Goal: Task Accomplishment & Management: Use online tool/utility

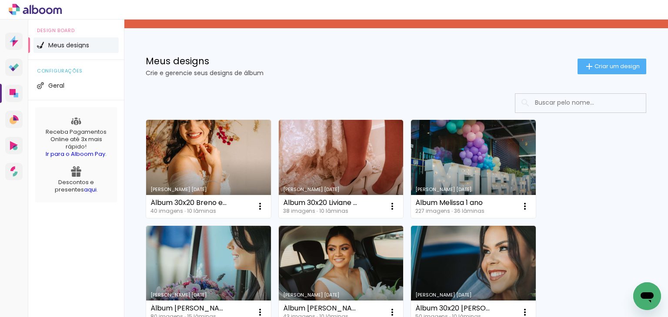
scroll to position [43, 0]
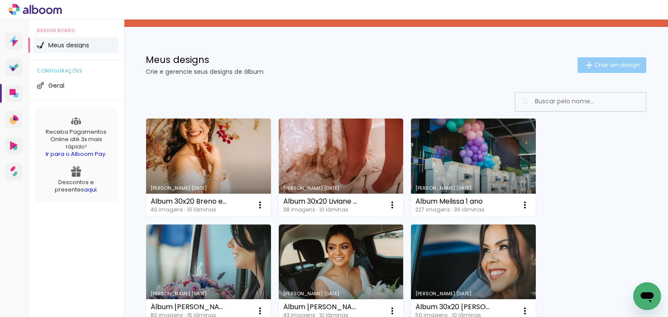
click at [597, 65] on span "Criar um design" at bounding box center [616, 65] width 45 height 6
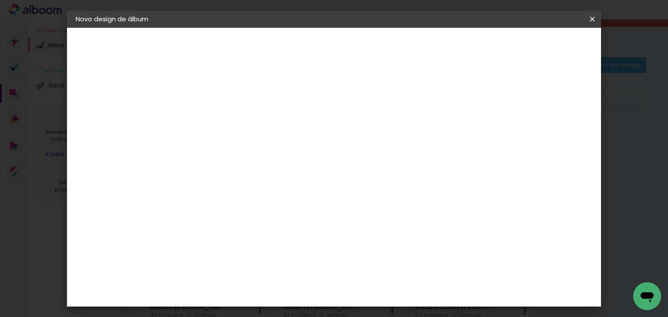
click at [218, 116] on input at bounding box center [218, 116] width 0 height 13
type input "Album Quezzia e Breno"
type paper-input "Album Quezzia e Breno"
click at [218, 117] on input "Album Quezzia e Breno" at bounding box center [218, 116] width 0 height 13
click at [218, 114] on input "Album Quézzia e Breno" at bounding box center [218, 116] width 0 height 13
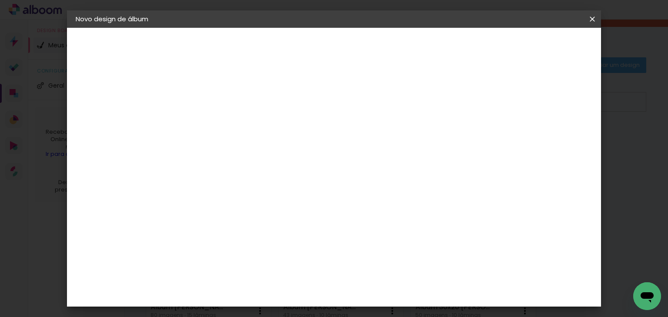
type input "Álbum Quézzia e Breno"
type paper-input "Álbum Quézzia e Breno"
click at [0, 0] on slot "Avançar" at bounding box center [0, 0] width 0 height 0
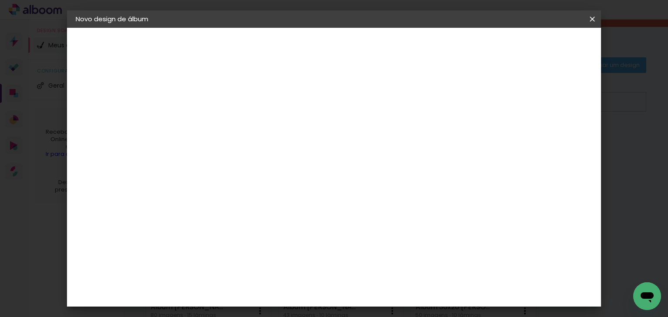
click at [0, 0] on slot "Avançar" at bounding box center [0, 0] width 0 height 0
click at [262, 146] on iron-icon at bounding box center [257, 151] width 10 height 10
click at [287, 162] on div "Opções disponíveis Padrão Tamanho Escolha o tamanho" at bounding box center [240, 165] width 94 height 163
click at [265, 179] on div "Escolha o tamanho" at bounding box center [240, 198] width 50 height 40
click at [252, 145] on input "text" at bounding box center [235, 151] width 34 height 13
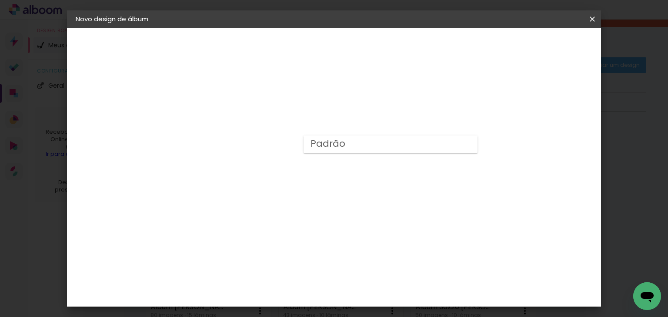
click at [0, 0] on slot "Padrão" at bounding box center [0, 0] width 0 height 0
type input "Padrão"
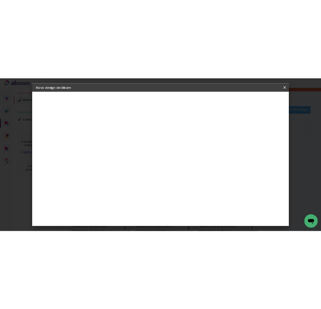
scroll to position [87, 0]
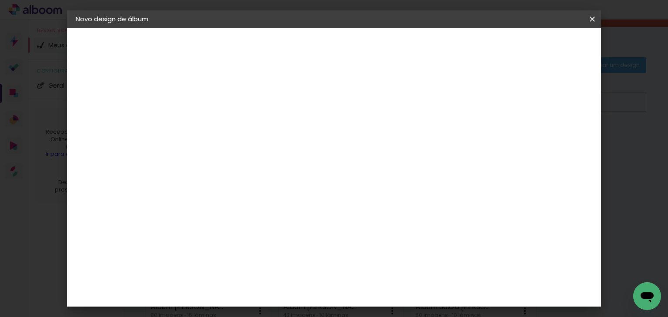
click at [276, 160] on span "30 × 20" at bounding box center [256, 171] width 40 height 23
click at [0, 0] on slot "Avançar" at bounding box center [0, 0] width 0 height 0
click at [488, 93] on div at bounding box center [485, 94] width 8 height 8
type paper-checkbox "on"
click at [538, 48] on span "Iniciar design" at bounding box center [518, 46] width 40 height 6
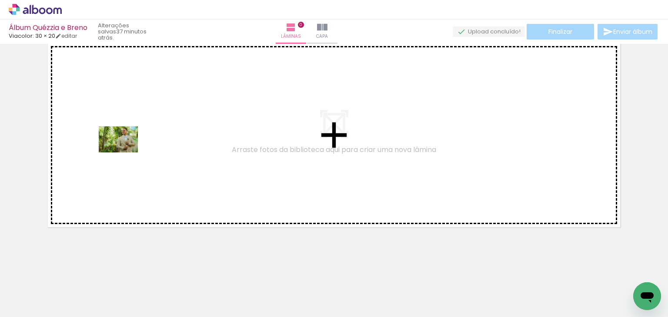
drag, startPoint x: 96, startPoint y: 285, endPoint x: 125, endPoint y: 153, distance: 135.2
click at [125, 153] on quentale-workspace at bounding box center [334, 158] width 668 height 317
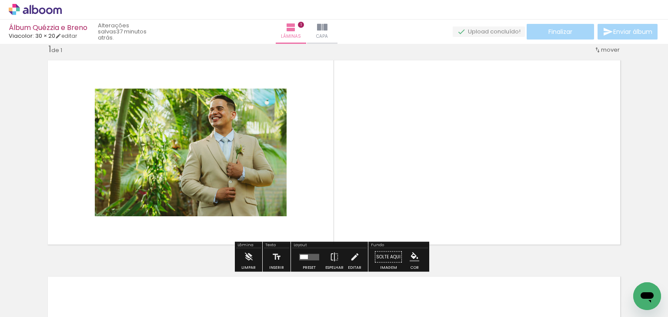
scroll to position [13, 0]
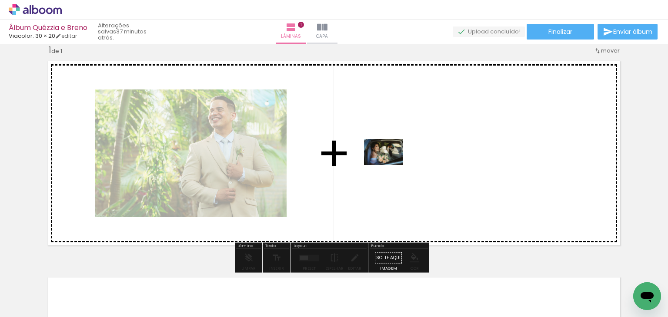
drag, startPoint x: 146, startPoint y: 289, endPoint x: 390, endPoint y: 165, distance: 273.8
click at [390, 165] on quentale-workspace at bounding box center [334, 158] width 668 height 317
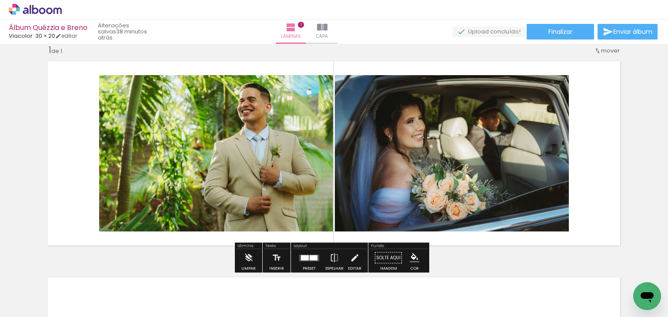
drag, startPoint x: 550, startPoint y: 151, endPoint x: 651, endPoint y: 144, distance: 101.9
click at [652, 144] on div "Inserir lâmina 1 de 1" at bounding box center [334, 250] width 668 height 433
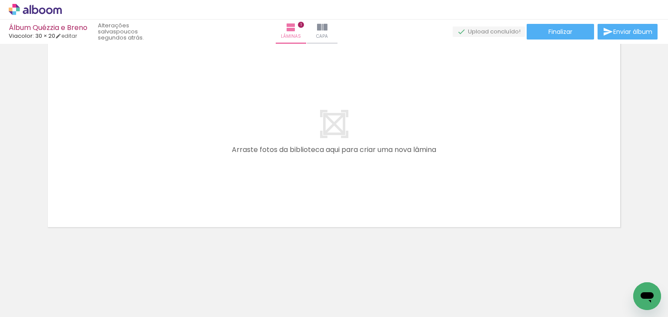
scroll to position [0, 0]
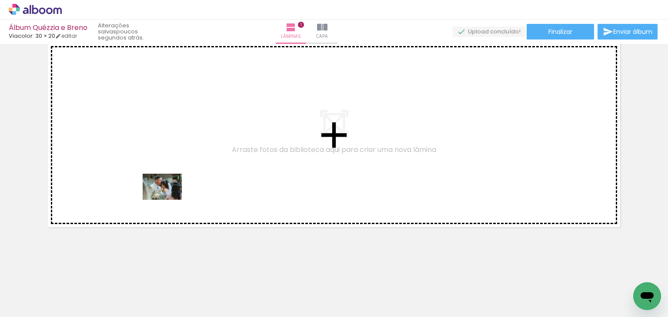
drag, startPoint x: 190, startPoint y: 288, endPoint x: 168, endPoint y: 198, distance: 92.6
click at [168, 198] on quentale-workspace at bounding box center [334, 158] width 668 height 317
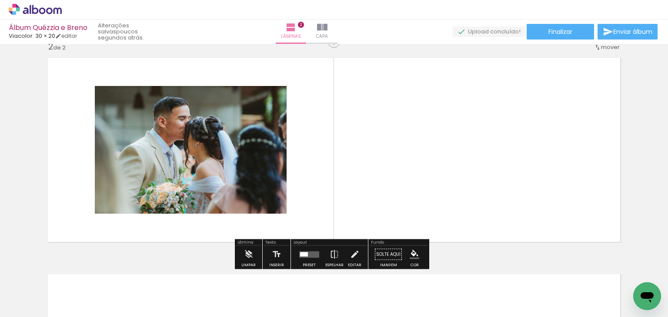
scroll to position [229, 0]
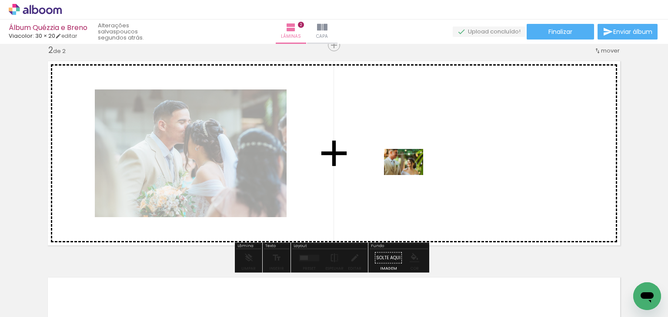
drag, startPoint x: 245, startPoint y: 292, endPoint x: 410, endPoint y: 175, distance: 202.3
click at [410, 175] on quentale-workspace at bounding box center [334, 158] width 668 height 317
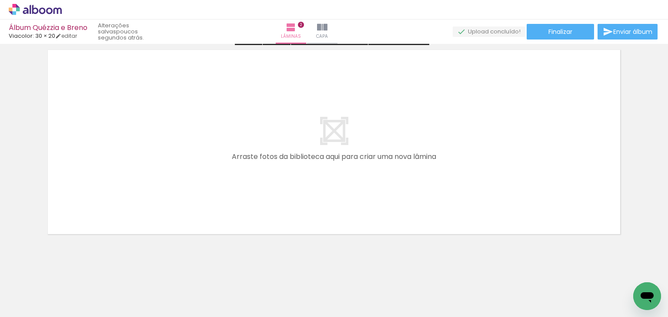
scroll to position [464, 0]
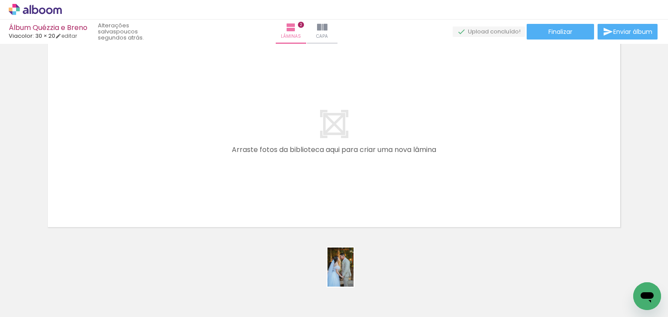
drag, startPoint x: 339, startPoint y: 280, endPoint x: 350, endPoint y: 284, distance: 12.1
click at [345, 284] on div at bounding box center [330, 287] width 29 height 43
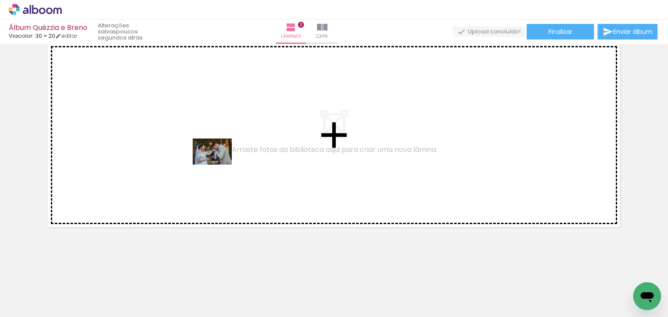
drag, startPoint x: 296, startPoint y: 276, endPoint x: 216, endPoint y: 163, distance: 138.1
click at [216, 163] on quentale-workspace at bounding box center [334, 158] width 668 height 317
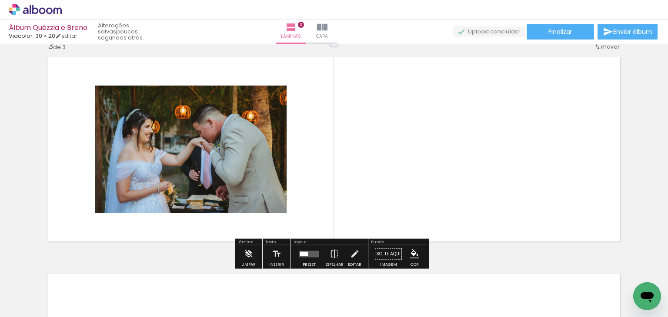
scroll to position [446, 0]
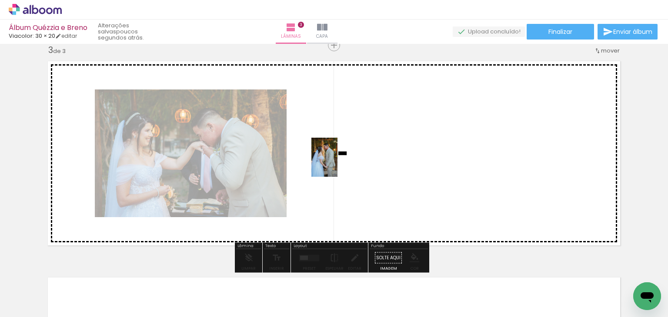
drag, startPoint x: 332, startPoint y: 278, endPoint x: 337, endPoint y: 164, distance: 114.0
click at [337, 164] on quentale-workspace at bounding box center [334, 158] width 668 height 317
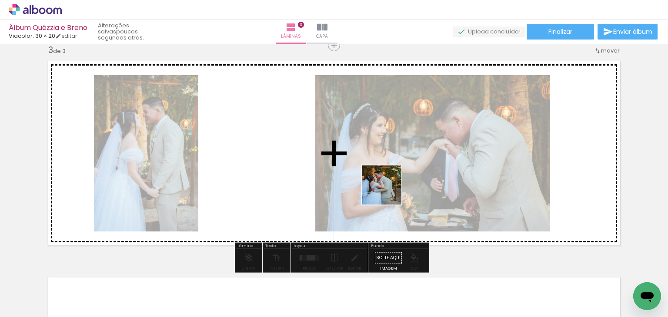
drag, startPoint x: 388, startPoint y: 269, endPoint x: 391, endPoint y: 192, distance: 77.0
click at [389, 187] on quentale-workspace at bounding box center [334, 158] width 668 height 317
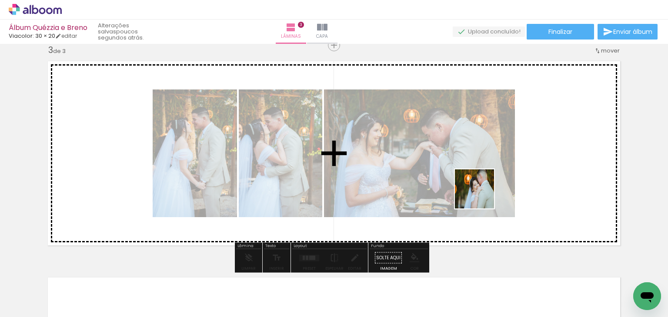
drag, startPoint x: 464, startPoint y: 246, endPoint x: 484, endPoint y: 186, distance: 63.2
click at [484, 186] on quentale-workspace at bounding box center [334, 158] width 668 height 317
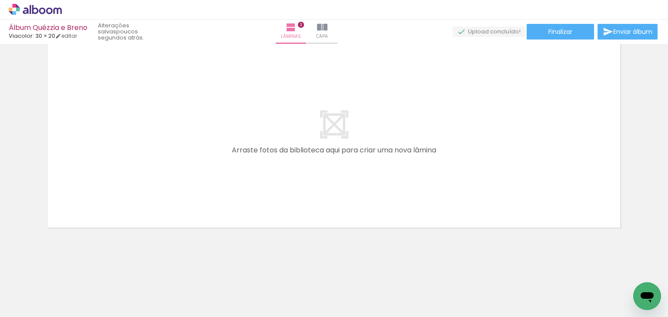
scroll to position [681, 0]
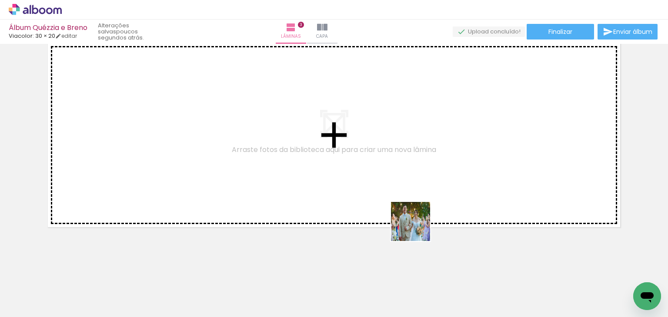
drag, startPoint x: 489, startPoint y: 288, endPoint x: 352, endPoint y: 204, distance: 160.5
click at [352, 204] on quentale-workspace at bounding box center [334, 158] width 668 height 317
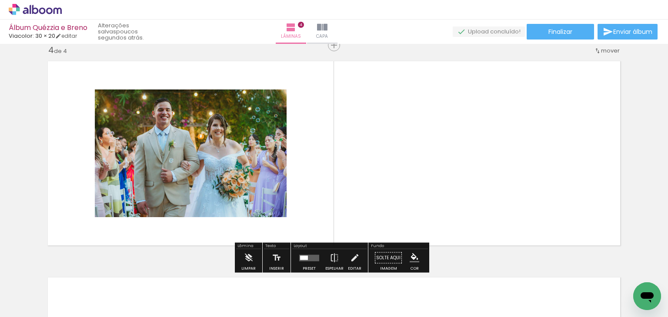
scroll to position [662, 0]
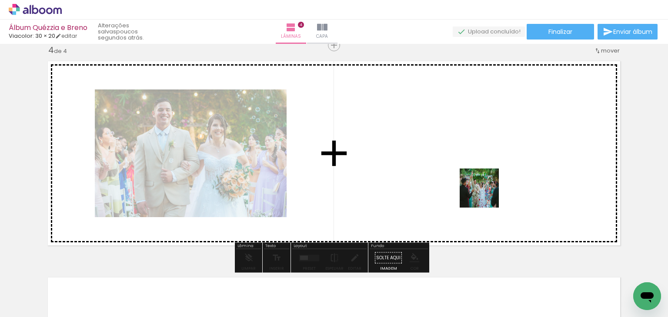
drag, startPoint x: 537, startPoint y: 290, endPoint x: 473, endPoint y: 182, distance: 125.7
click at [473, 182] on quentale-workspace at bounding box center [334, 158] width 668 height 317
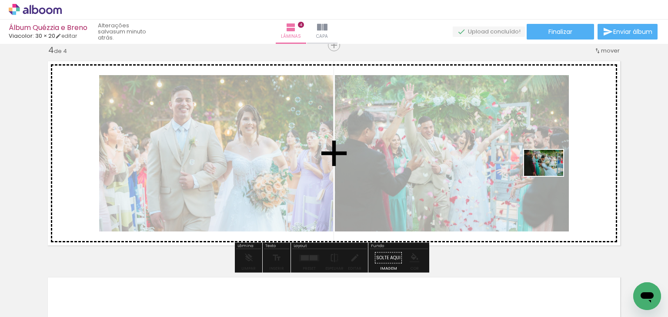
drag, startPoint x: 584, startPoint y: 289, endPoint x: 550, endPoint y: 176, distance: 118.1
click at [550, 176] on quentale-workspace at bounding box center [334, 158] width 668 height 317
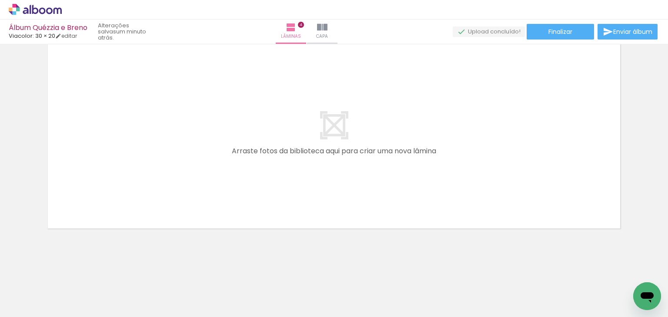
scroll to position [897, 0]
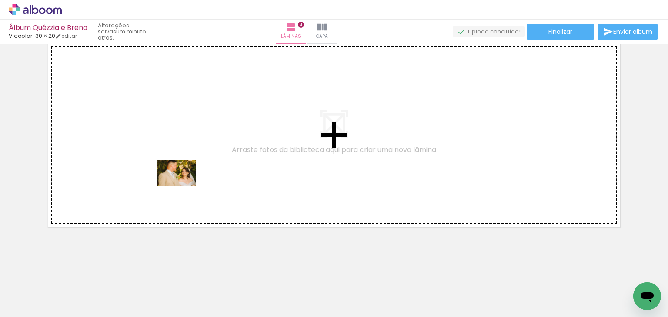
drag, startPoint x: 180, startPoint y: 283, endPoint x: 183, endPoint y: 186, distance: 96.5
click at [183, 186] on quentale-workspace at bounding box center [334, 158] width 668 height 317
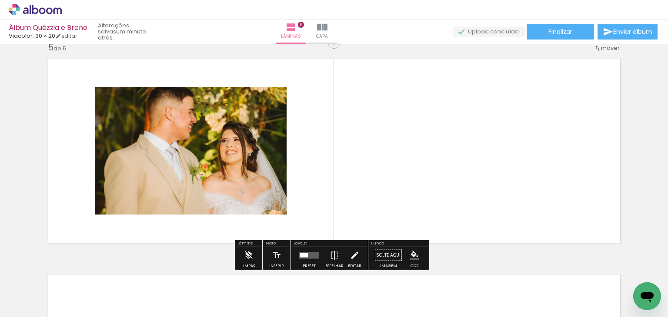
scroll to position [879, 0]
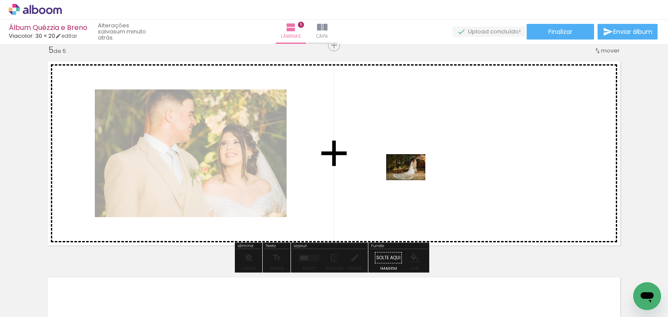
drag, startPoint x: 237, startPoint y: 282, endPoint x: 412, endPoint y: 180, distance: 202.1
click at [412, 180] on quentale-workspace at bounding box center [334, 158] width 668 height 317
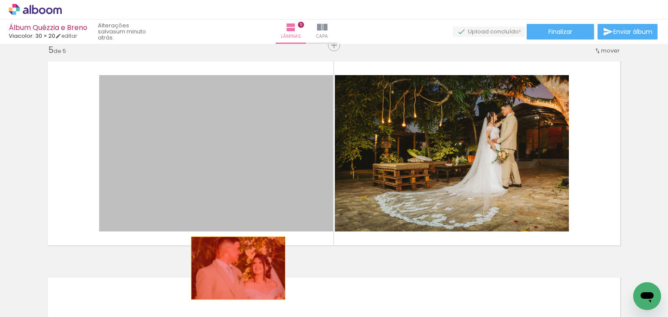
drag, startPoint x: 242, startPoint y: 159, endPoint x: 235, endPoint y: 268, distance: 109.3
click at [235, 268] on quentale-workspace at bounding box center [334, 158] width 668 height 317
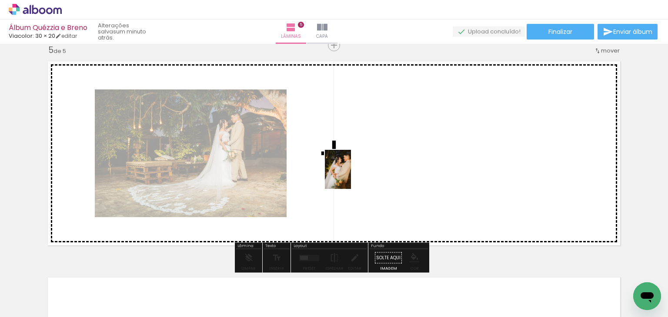
drag, startPoint x: 276, startPoint y: 286, endPoint x: 351, endPoint y: 176, distance: 133.1
click at [351, 176] on quentale-workspace at bounding box center [334, 158] width 668 height 317
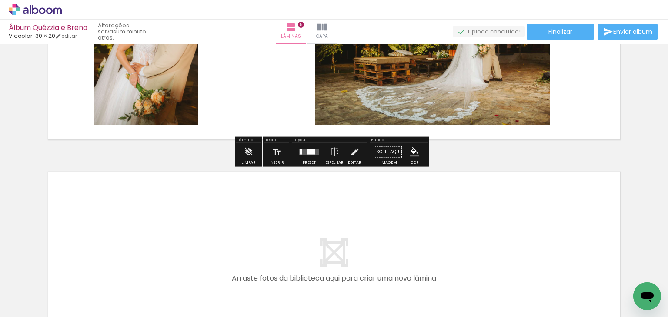
scroll to position [1009, 0]
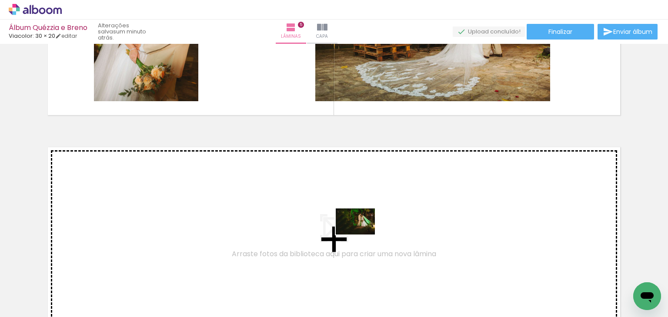
drag, startPoint x: 325, startPoint y: 291, endPoint x: 362, endPoint y: 235, distance: 67.5
click at [362, 235] on quentale-workspace at bounding box center [334, 158] width 668 height 317
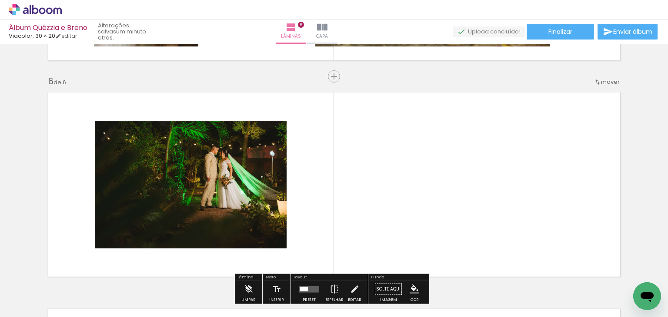
scroll to position [1095, 0]
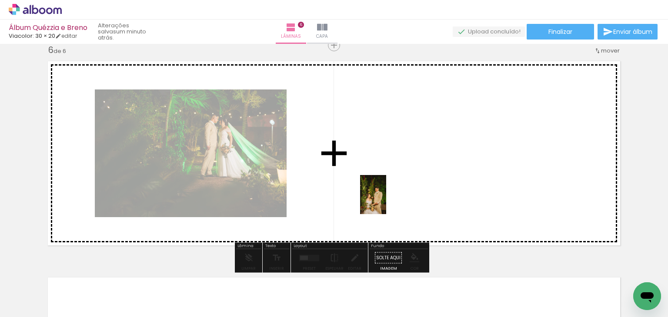
drag, startPoint x: 372, startPoint y: 287, endPoint x: 386, endPoint y: 201, distance: 87.2
click at [386, 201] on quentale-workspace at bounding box center [334, 158] width 668 height 317
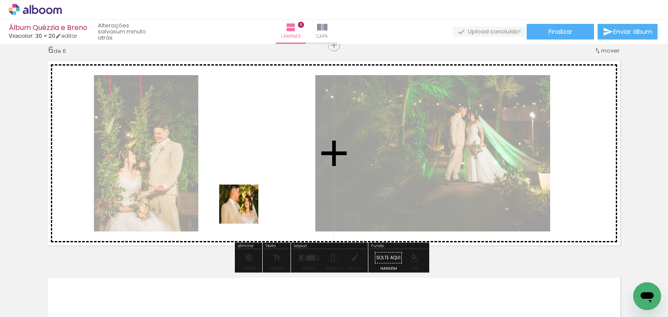
drag, startPoint x: 194, startPoint y: 279, endPoint x: 264, endPoint y: 181, distance: 120.5
click at [264, 181] on quentale-workspace at bounding box center [334, 158] width 668 height 317
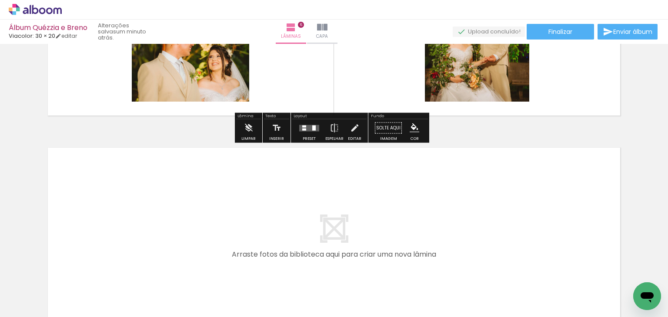
scroll to position [1225, 0]
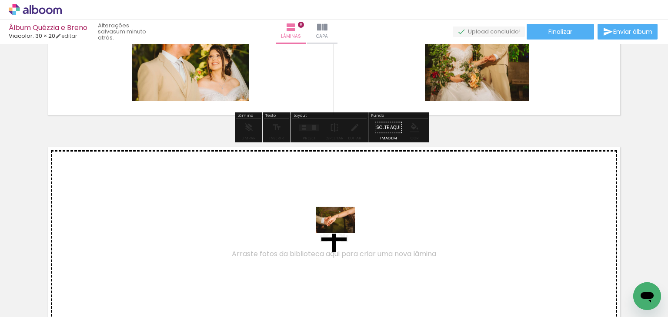
drag, startPoint x: 415, startPoint y: 279, endPoint x: 342, endPoint y: 233, distance: 87.3
click at [342, 233] on quentale-workspace at bounding box center [334, 158] width 668 height 317
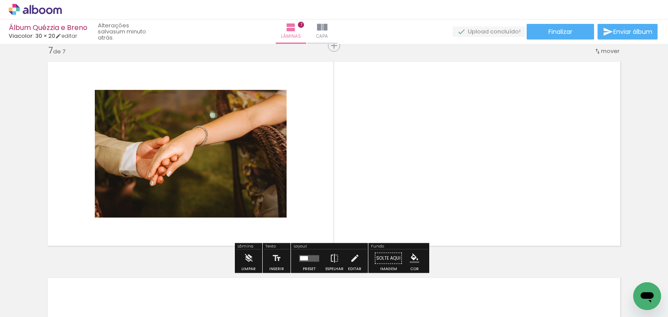
scroll to position [1312, 0]
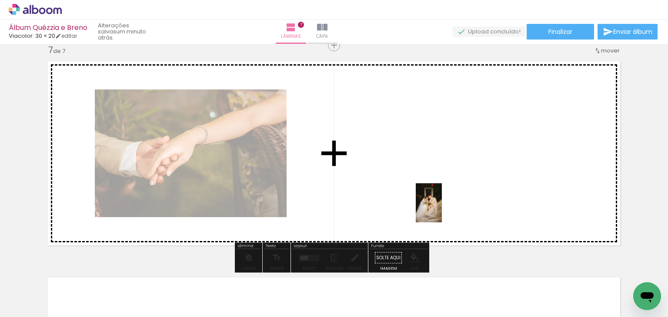
drag, startPoint x: 475, startPoint y: 280, endPoint x: 439, endPoint y: 207, distance: 80.9
click at [439, 207] on quentale-workspace at bounding box center [334, 158] width 668 height 317
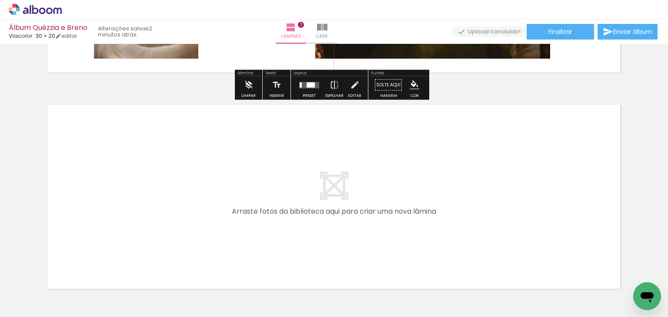
scroll to position [1485, 0]
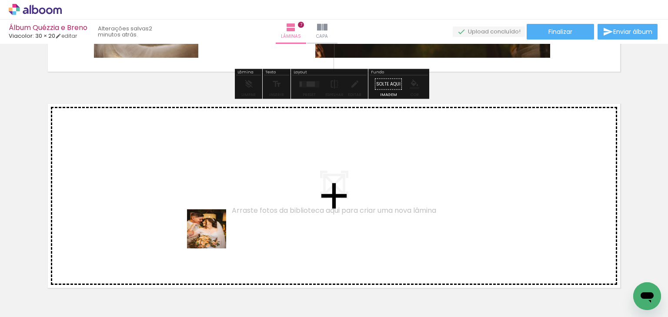
drag, startPoint x: 212, startPoint y: 287, endPoint x: 207, endPoint y: 206, distance: 81.0
click at [207, 206] on quentale-workspace at bounding box center [334, 158] width 668 height 317
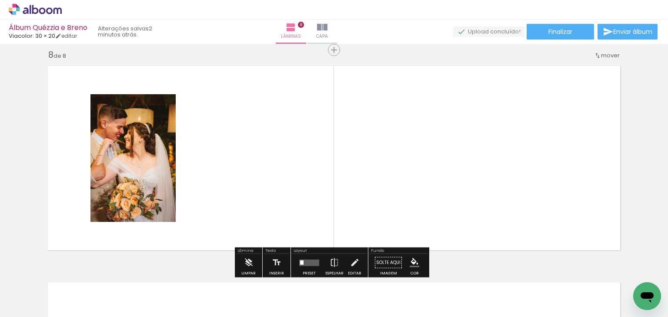
scroll to position [1528, 0]
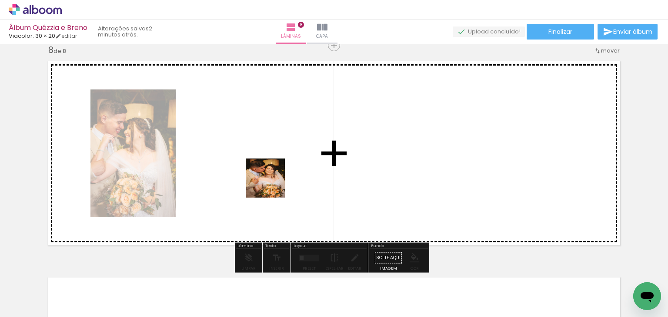
drag, startPoint x: 259, startPoint y: 277, endPoint x: 272, endPoint y: 183, distance: 94.7
click at [272, 183] on quentale-workspace at bounding box center [334, 158] width 668 height 317
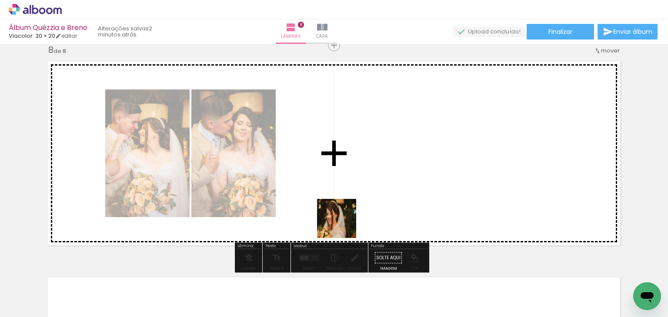
drag, startPoint x: 327, startPoint y: 259, endPoint x: 359, endPoint y: 188, distance: 78.0
click at [359, 188] on quentale-workspace at bounding box center [334, 158] width 668 height 317
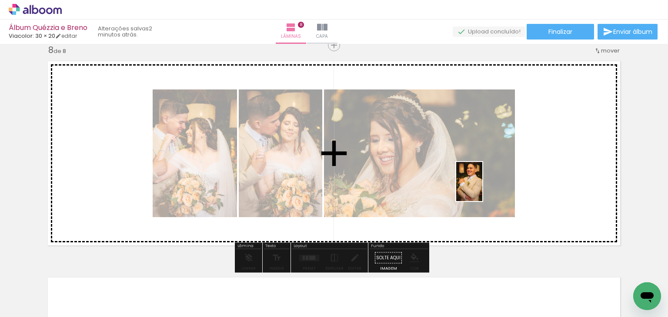
drag, startPoint x: 359, startPoint y: 279, endPoint x: 482, endPoint y: 188, distance: 152.5
click at [482, 188] on quentale-workspace at bounding box center [334, 158] width 668 height 317
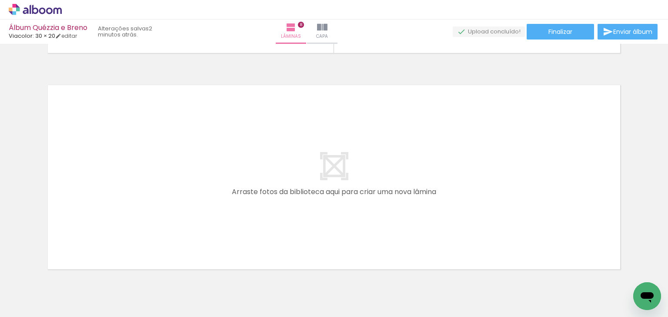
scroll to position [1719, 0]
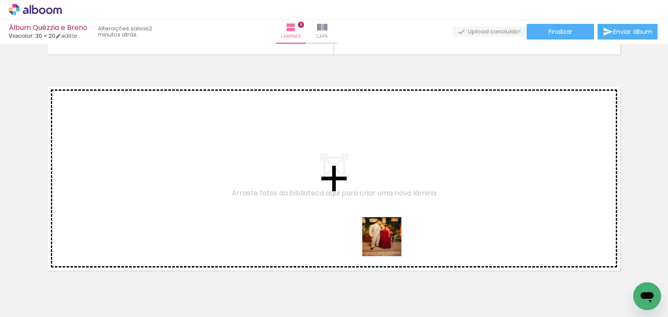
drag, startPoint x: 410, startPoint y: 282, endPoint x: 337, endPoint y: 213, distance: 99.9
click at [337, 213] on quentale-workspace at bounding box center [334, 158] width 668 height 317
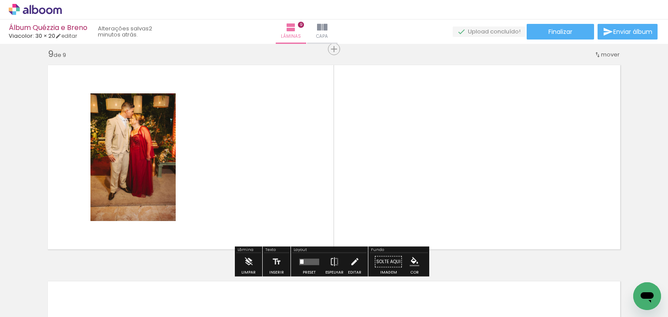
scroll to position [1744, 0]
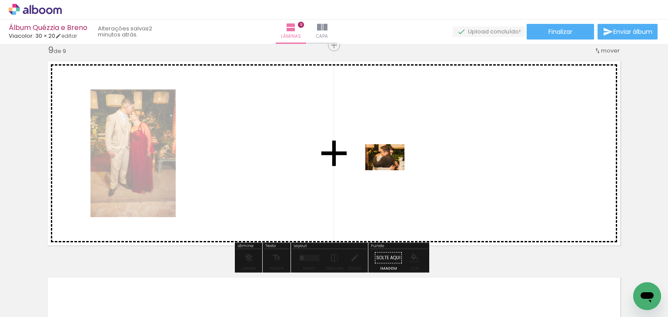
drag, startPoint x: 457, startPoint y: 276, endPoint x: 391, endPoint y: 170, distance: 124.7
click at [391, 170] on quentale-workspace at bounding box center [334, 158] width 668 height 317
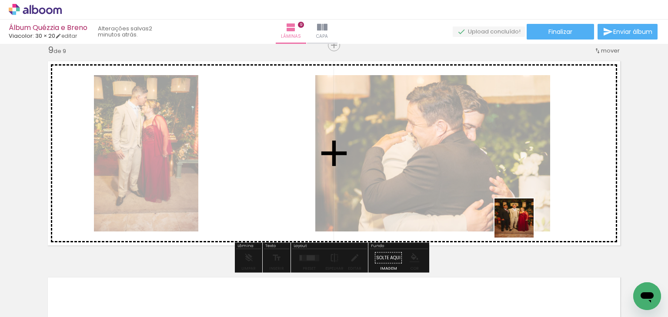
drag, startPoint x: 502, startPoint y: 287, endPoint x: 534, endPoint y: 187, distance: 104.3
click at [534, 187] on quentale-workspace at bounding box center [334, 158] width 668 height 317
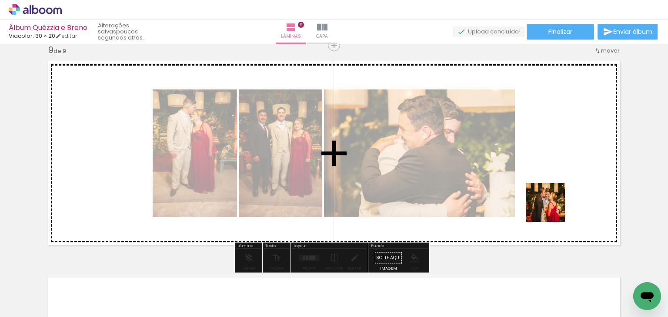
drag, startPoint x: 548, startPoint y: 282, endPoint x: 549, endPoint y: 195, distance: 86.9
click at [549, 195] on quentale-workspace at bounding box center [334, 158] width 668 height 317
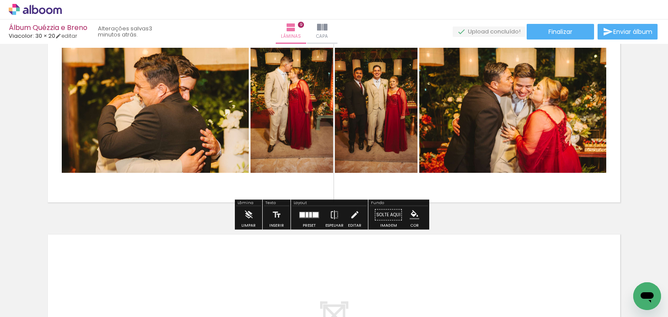
scroll to position [1788, 0]
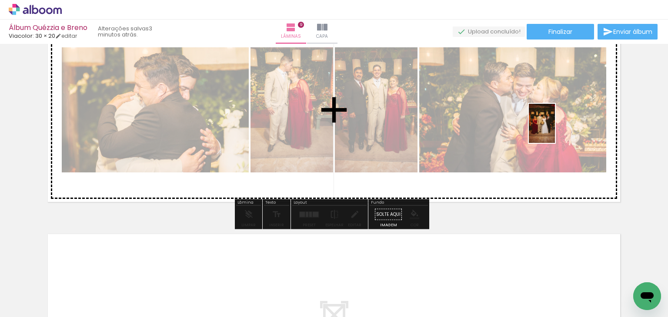
drag, startPoint x: 608, startPoint y: 284, endPoint x: 555, endPoint y: 130, distance: 163.4
click at [555, 130] on quentale-workspace at bounding box center [334, 158] width 668 height 317
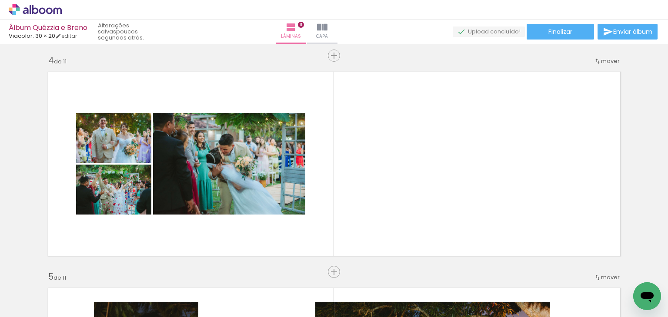
scroll to position [0, 59]
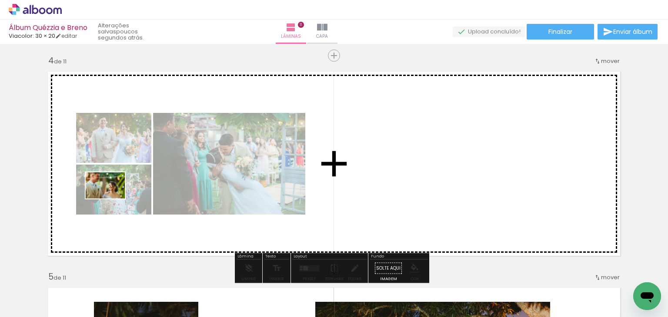
drag, startPoint x: 177, startPoint y: 284, endPoint x: 112, endPoint y: 199, distance: 107.6
click at [112, 199] on quentale-workspace at bounding box center [334, 158] width 668 height 317
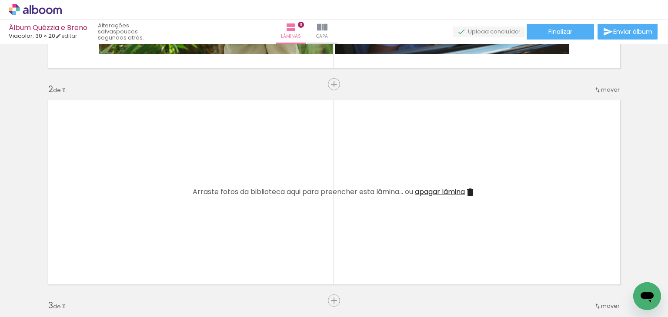
scroll to position [217, 0]
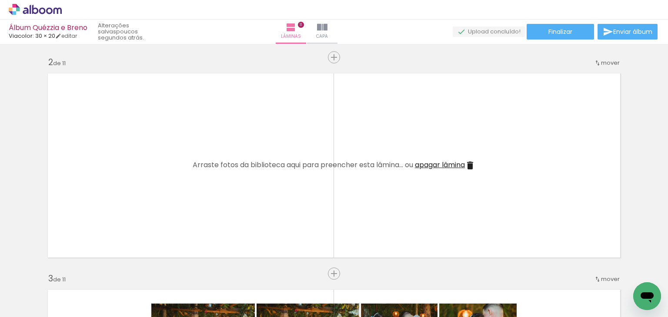
click at [470, 162] on iron-icon at bounding box center [470, 165] width 10 height 10
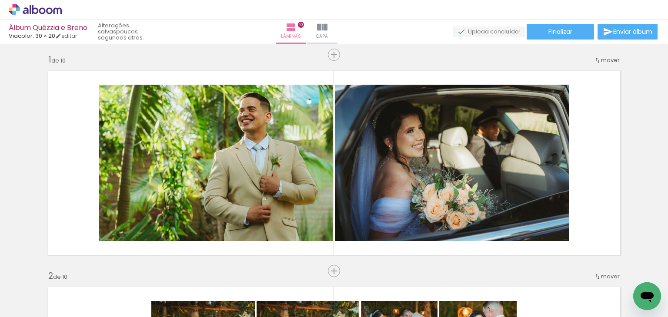
scroll to position [0, 0]
